Goal: Task Accomplishment & Management: Complete application form

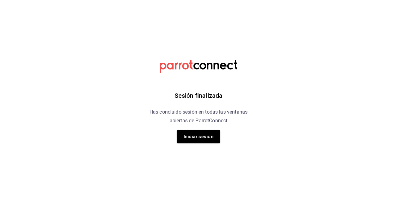
click at [204, 139] on button "Iniciar sesión" at bounding box center [198, 136] width 43 height 13
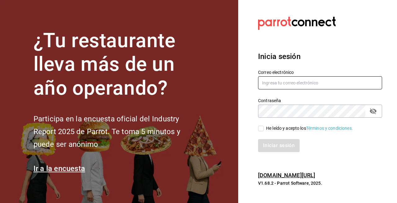
click at [285, 88] on input "text" at bounding box center [320, 82] width 124 height 13
type input "a"
type input "sistemas@leva.mx"
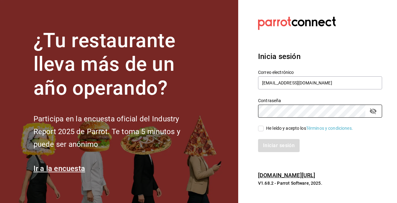
click at [271, 130] on div "He leído y acepto los Términos y condiciones." at bounding box center [309, 128] width 87 height 7
click at [264, 130] on input "He leído y acepto los Términos y condiciones." at bounding box center [261, 129] width 6 height 6
checkbox input "true"
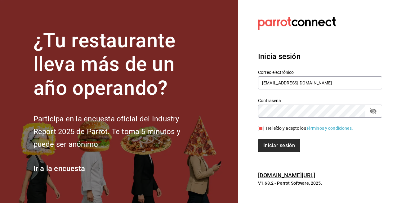
click at [272, 147] on button "Iniciar sesión" at bounding box center [279, 145] width 42 height 13
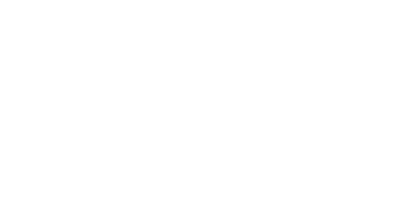
click at [250, 2] on html at bounding box center [198, 1] width 397 height 2
